Goal: Complete application form

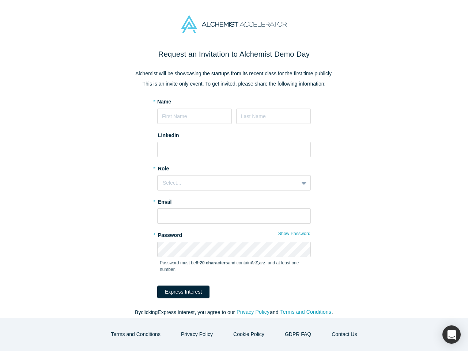
click at [234, 176] on div "Select..." at bounding box center [234, 182] width 154 height 15
click at [178, 292] on button "Express Interest" at bounding box center [183, 292] width 52 height 13
click at [250, 298] on form "* Name LinkedIn * Role Select... * Email * Password Show Password Password must…" at bounding box center [234, 198] width 154 height 200
click at [303, 298] on form "* Name LinkedIn * Role Select... * Email * Password Show Password Password must…" at bounding box center [234, 198] width 154 height 200
click at [142, 334] on button "Terms and Conditions" at bounding box center [135, 334] width 65 height 13
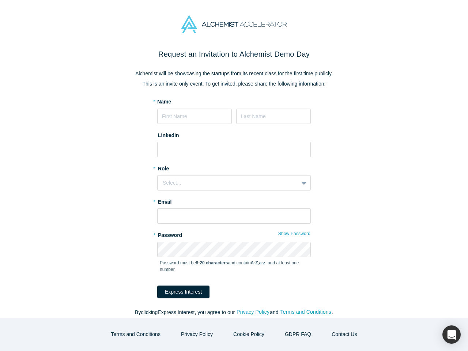
click at [452, 335] on div "button" at bounding box center [451, 334] width 18 height 18
